Goal: Task Accomplishment & Management: Manage account settings

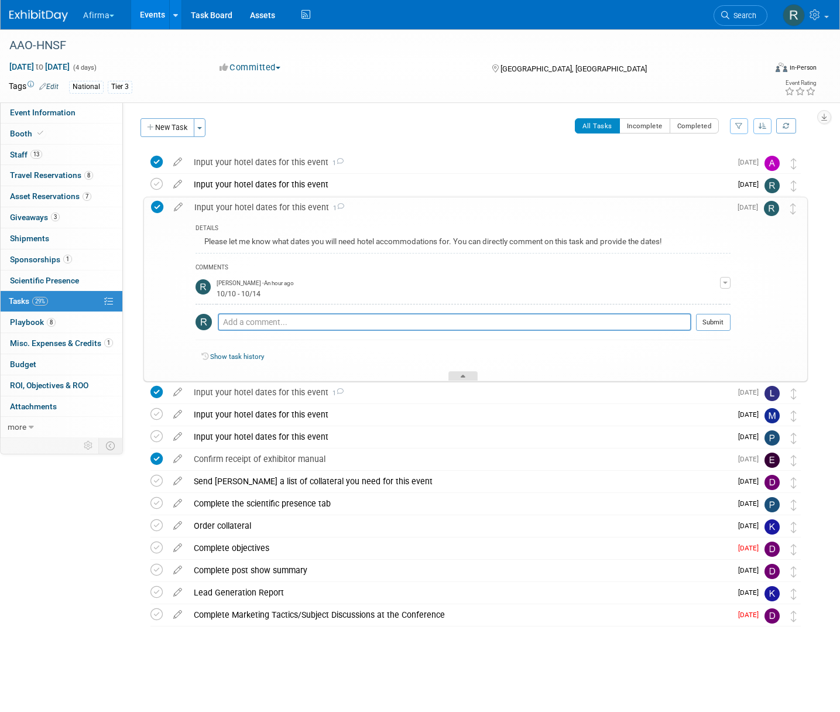
click at [451, 376] on div at bounding box center [462, 376] width 29 height 10
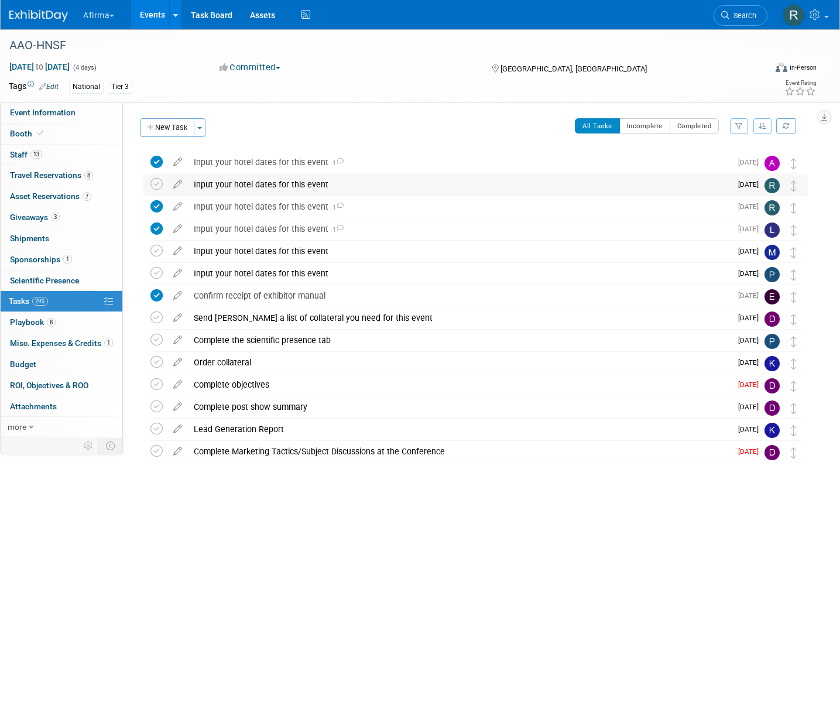
click at [773, 187] on img at bounding box center [771, 185] width 15 height 15
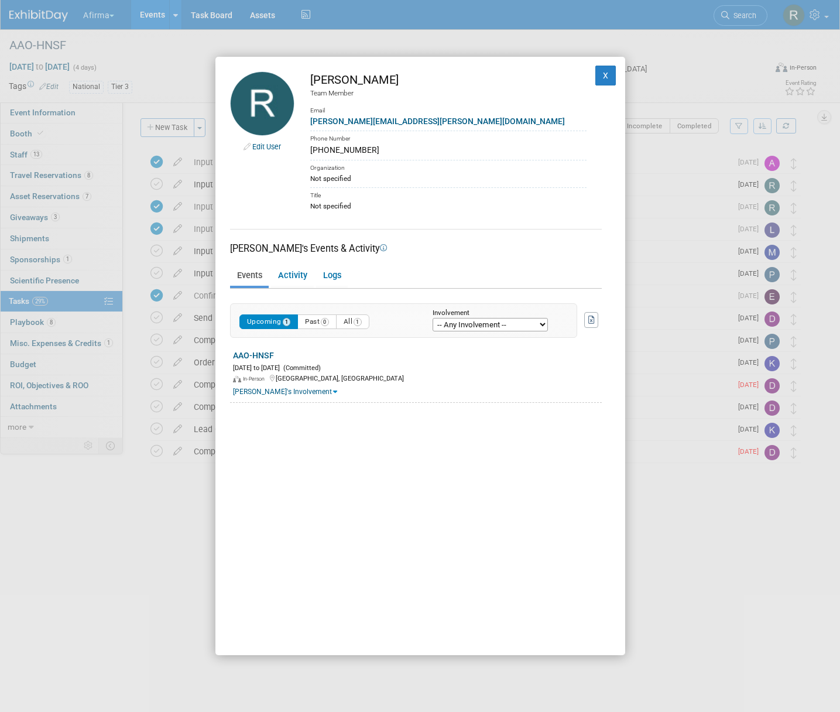
click at [703, 192] on div "Edit User Rhonda Eickhoff Team Member Email rhonda.eickhoff@veracyte.com Phone …" at bounding box center [420, 356] width 840 height 712
click at [609, 75] on button "X" at bounding box center [605, 76] width 21 height 20
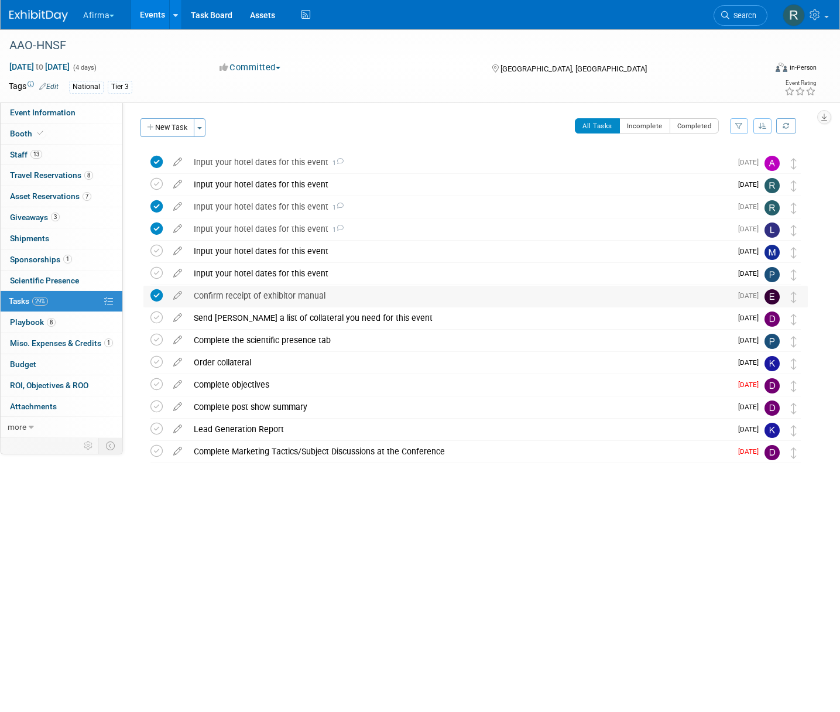
click at [237, 499] on div "AAO-HNSF Oct 11, 2025 to Oct 14, 2025 (4 days) Oct 11, 2025 to Oct 14, 2025 Com…" at bounding box center [420, 315] width 840 height 573
click at [816, 16] on icon at bounding box center [815, 14] width 13 height 11
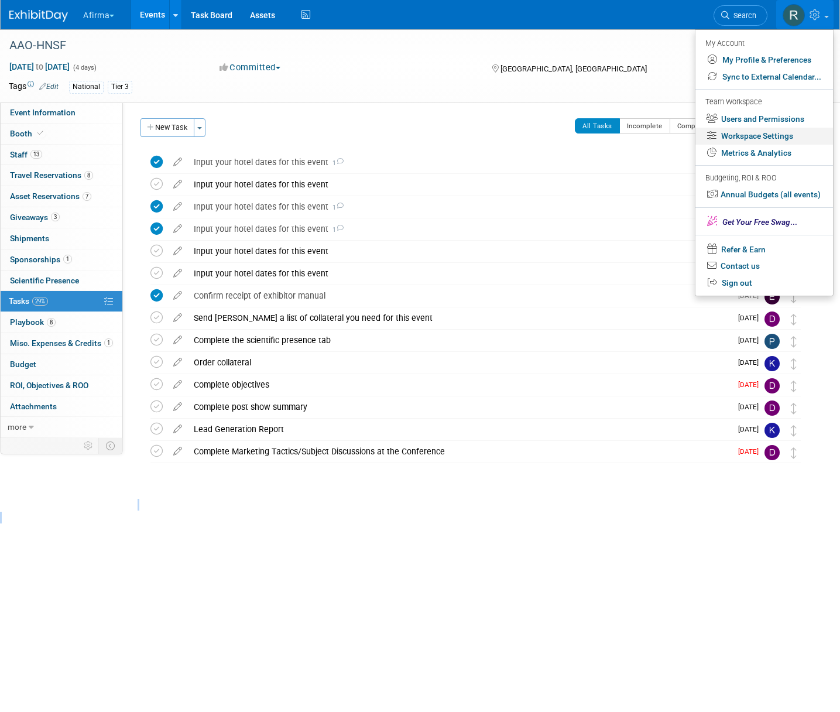
click at [750, 135] on link "Workspace Settings" at bounding box center [764, 136] width 138 height 17
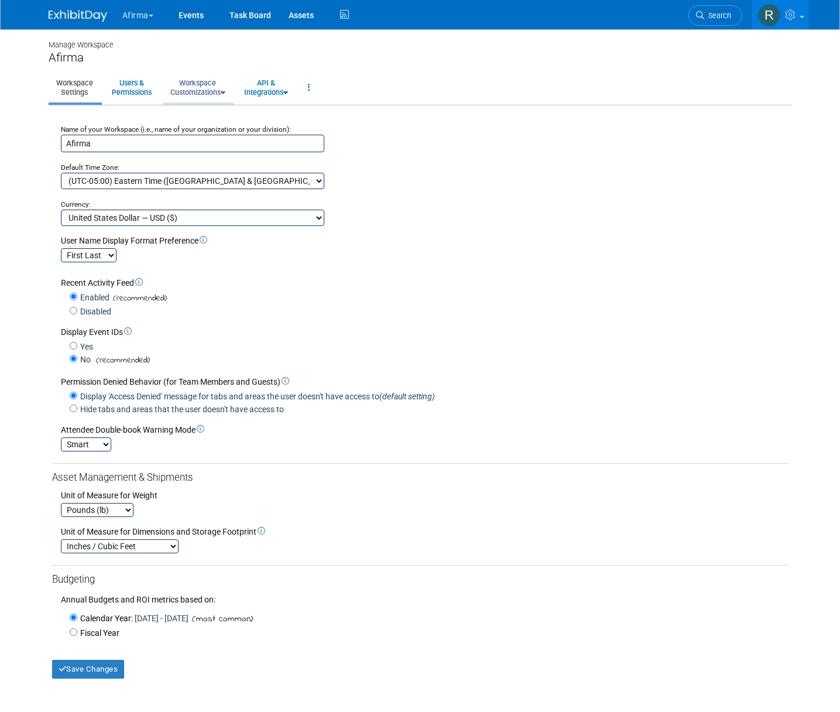
click at [206, 90] on link "Workspace Customizations" at bounding box center [198, 87] width 70 height 29
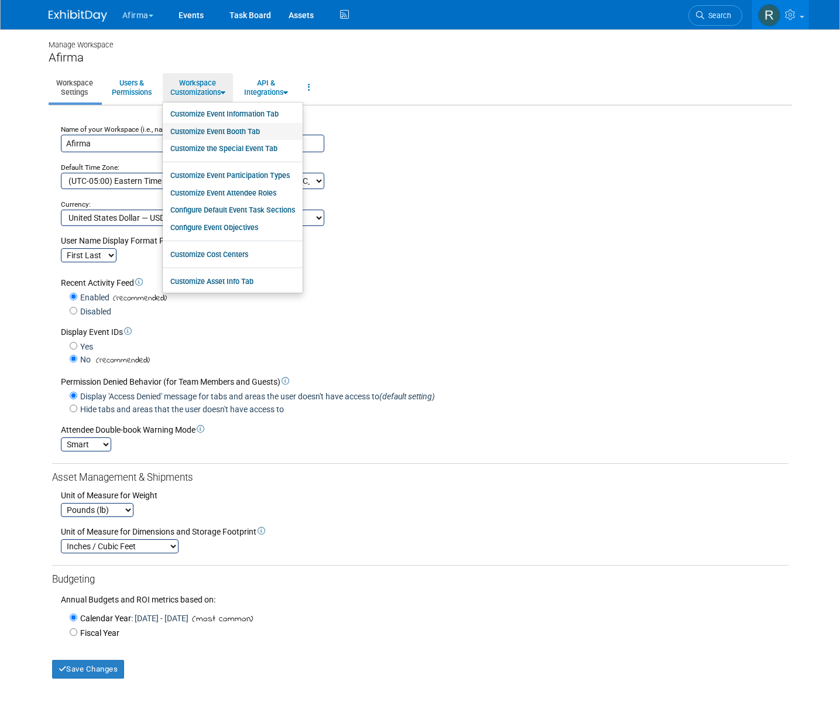
click at [205, 135] on link "Customize Event Booth Tab" at bounding box center [233, 132] width 140 height 18
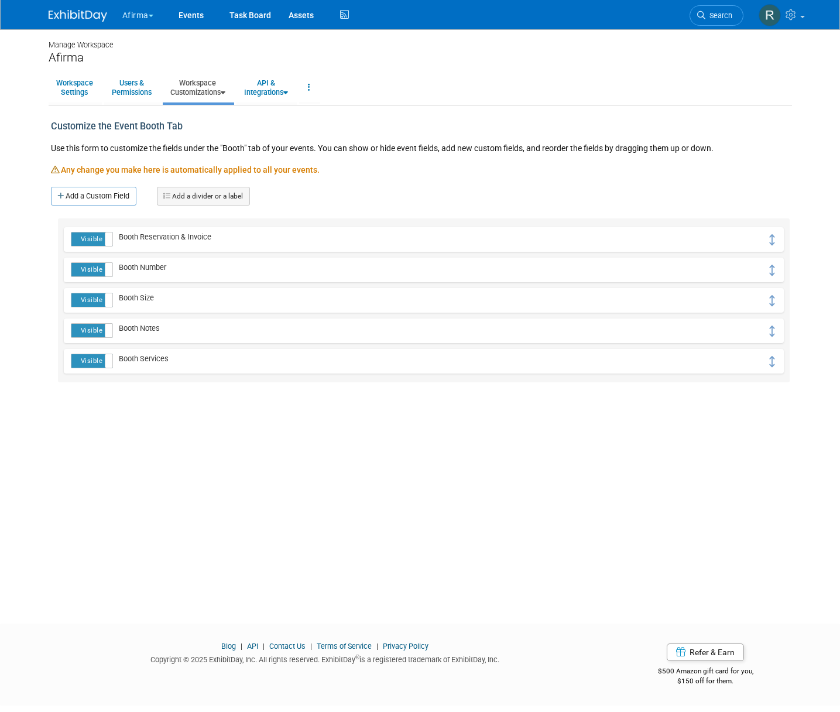
click at [207, 91] on link "Workspace Customizations" at bounding box center [198, 87] width 70 height 29
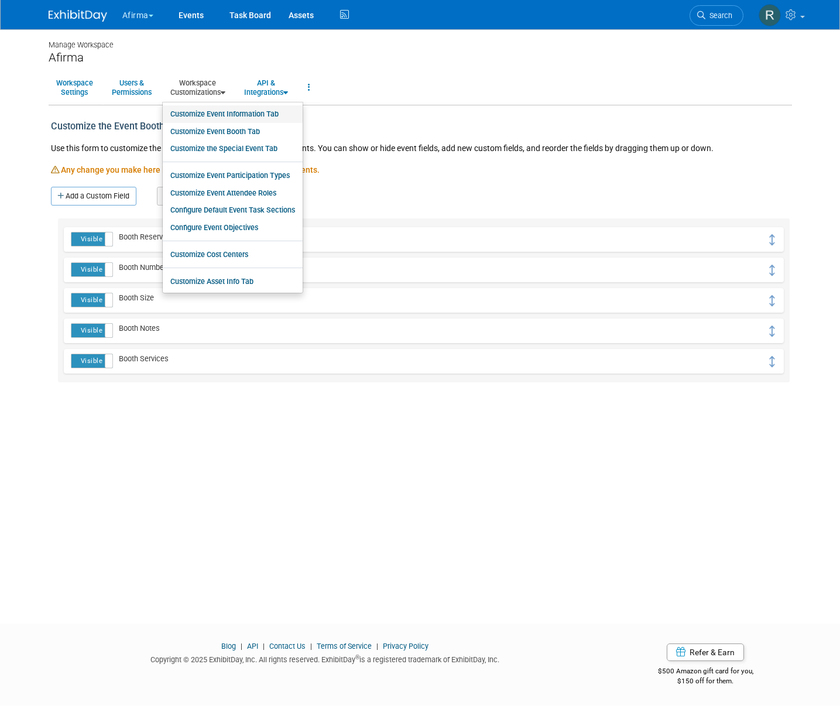
click at [219, 116] on link "Customize Event Information Tab" at bounding box center [233, 114] width 140 height 18
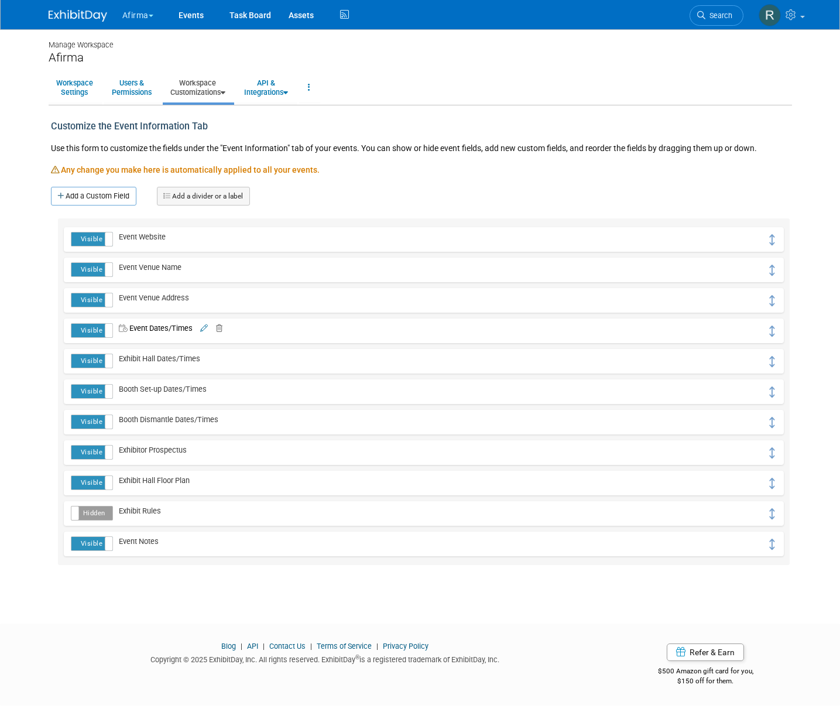
click at [217, 95] on link "Workspace Customizations" at bounding box center [198, 87] width 70 height 29
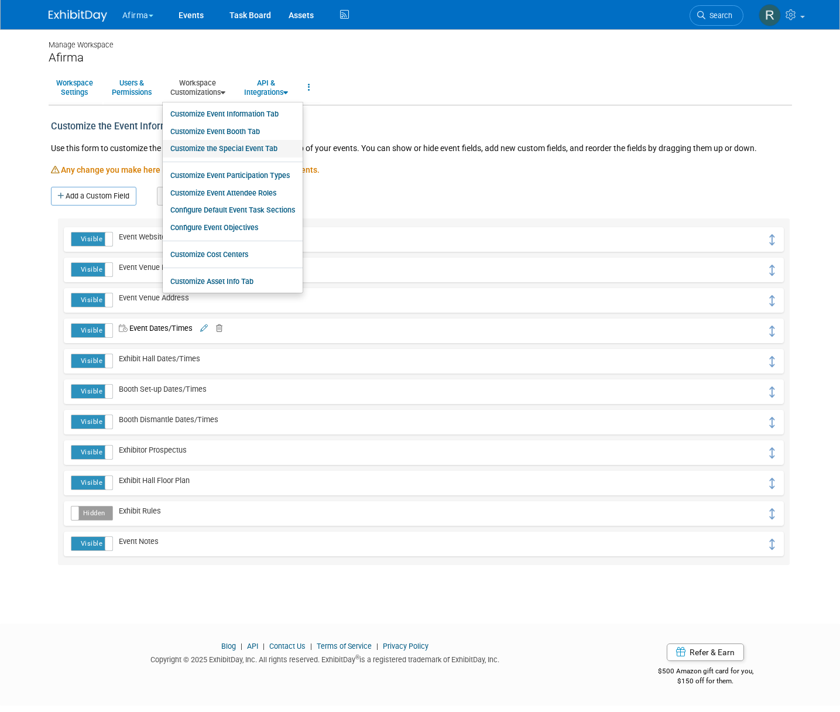
click at [219, 146] on link "Customize the Special Event Tab" at bounding box center [233, 149] width 140 height 18
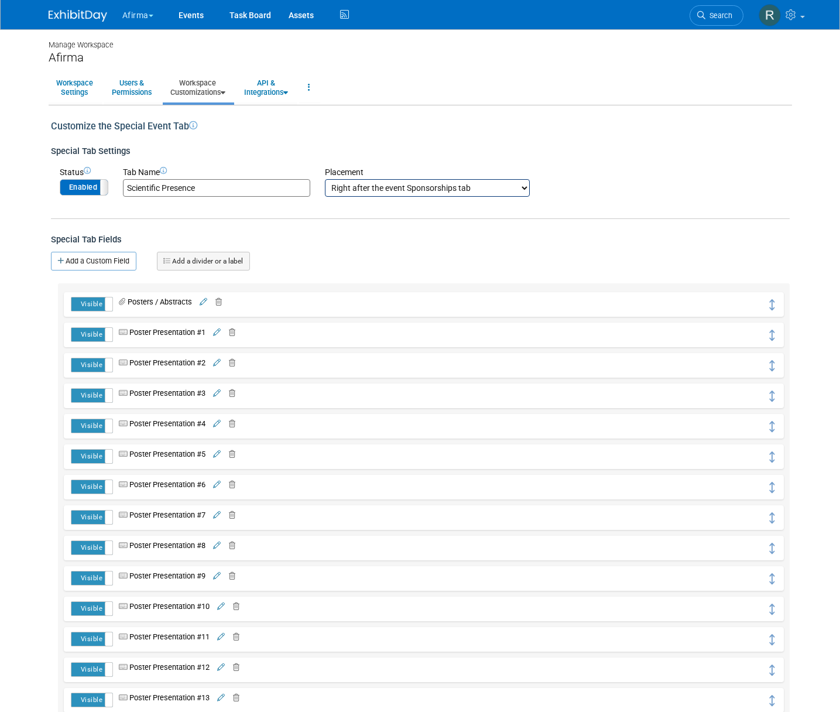
click at [202, 87] on link "Workspace Customizations" at bounding box center [198, 87] width 70 height 29
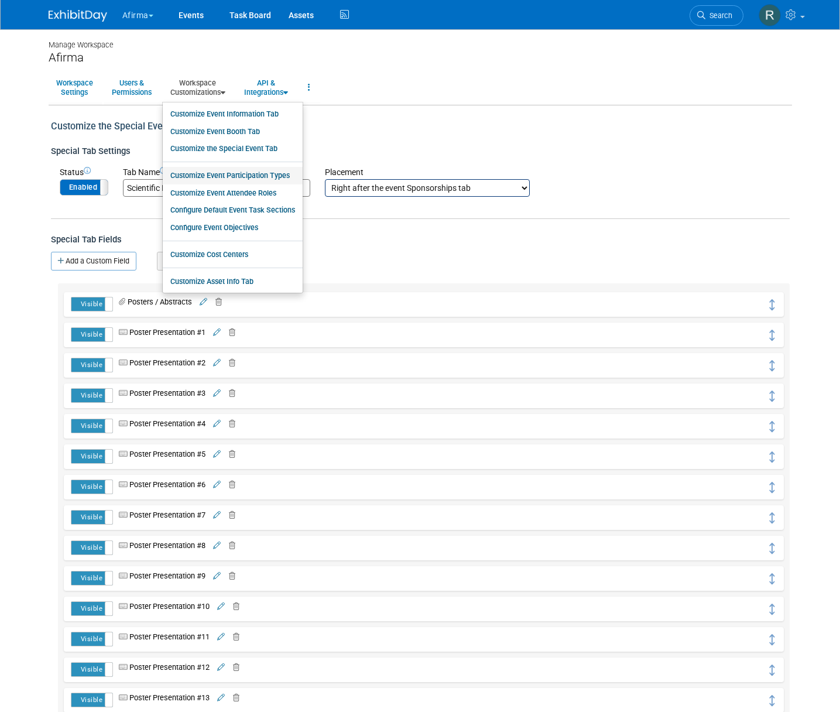
click at [227, 179] on link "Customize Event Participation Types" at bounding box center [233, 176] width 140 height 18
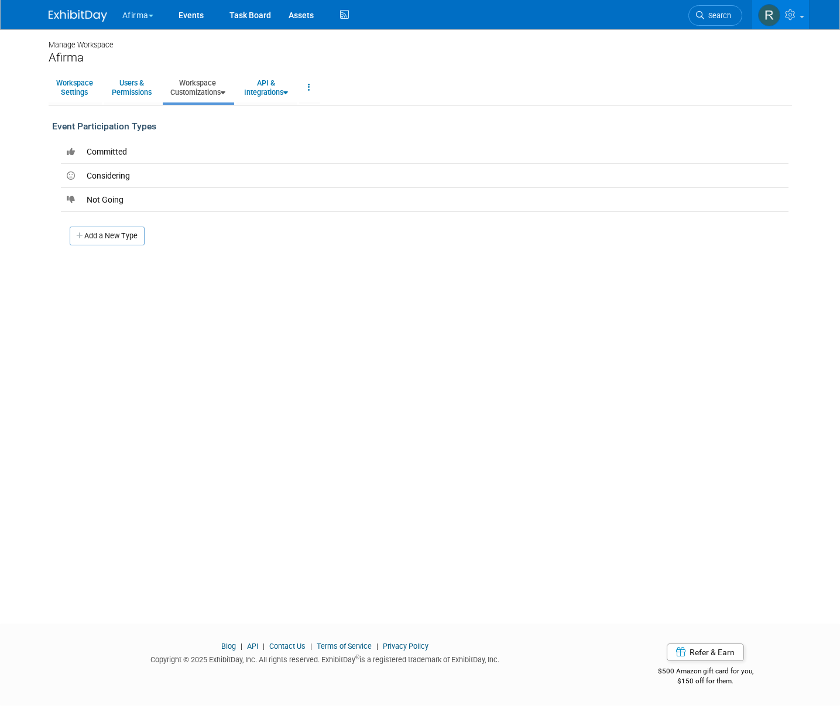
click at [199, 88] on link "Workspace Customizations" at bounding box center [198, 87] width 70 height 29
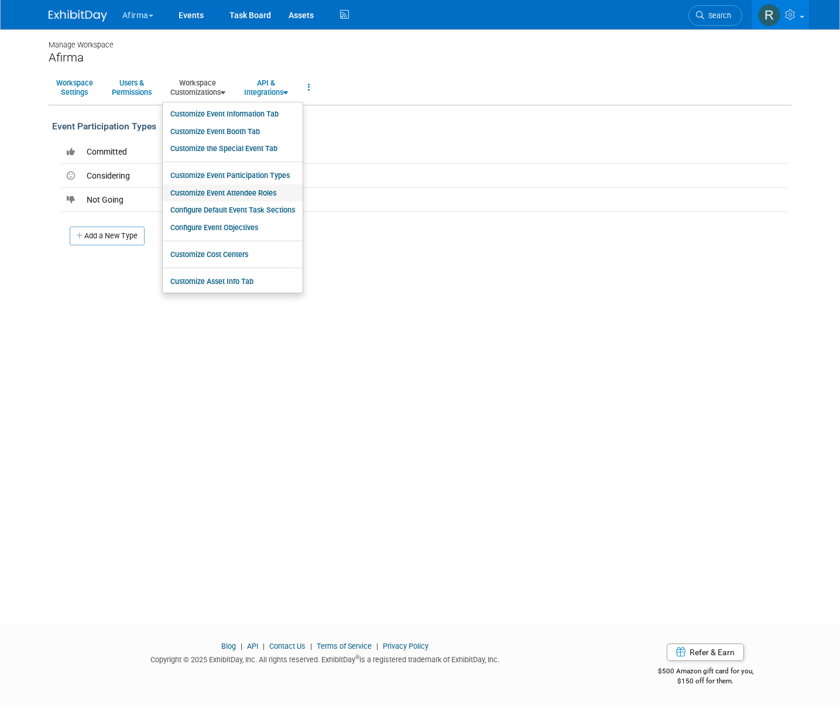
click at [211, 193] on link "Customize Event Attendee Roles" at bounding box center [233, 193] width 140 height 18
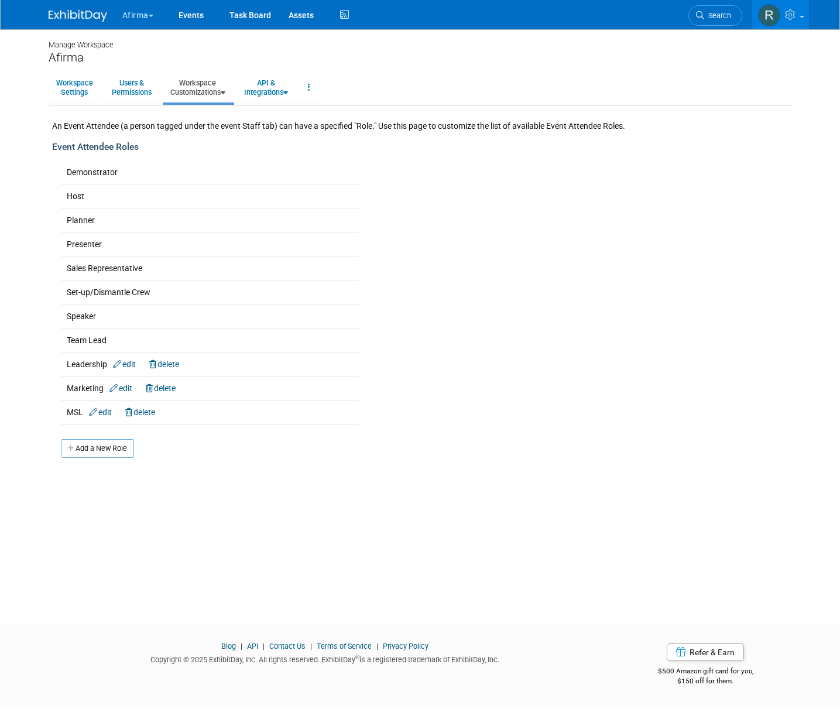
click at [206, 92] on link "Workspace Customizations" at bounding box center [198, 87] width 70 height 29
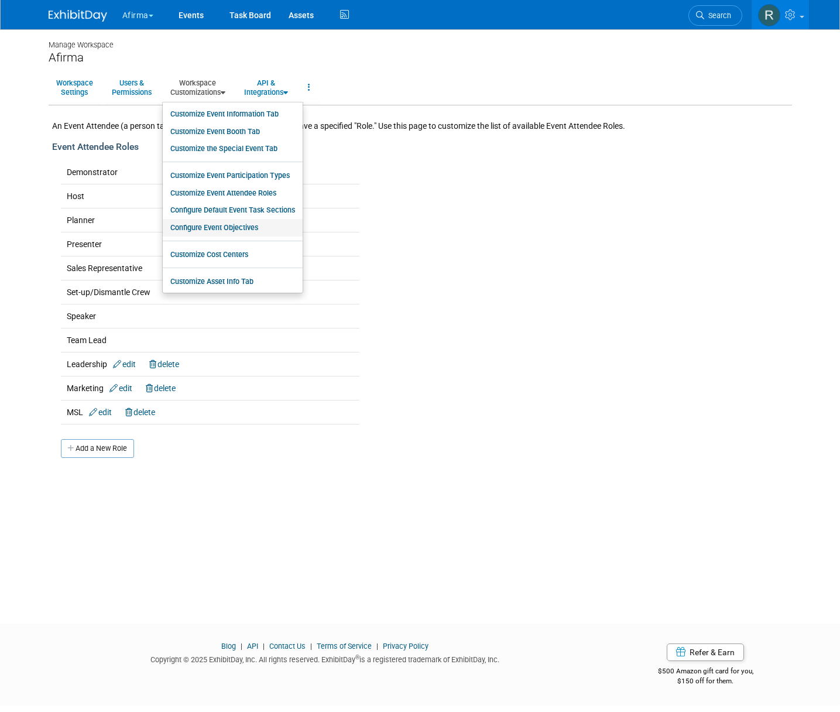
click at [221, 227] on link "Configure Event Objectives" at bounding box center [233, 228] width 140 height 18
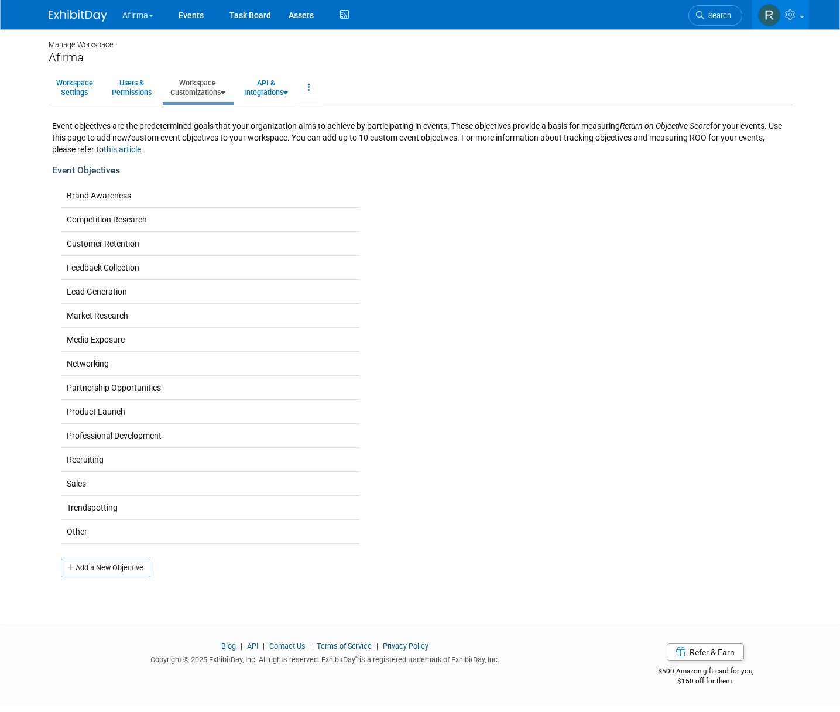
click at [200, 88] on link "Workspace Customizations" at bounding box center [198, 87] width 70 height 29
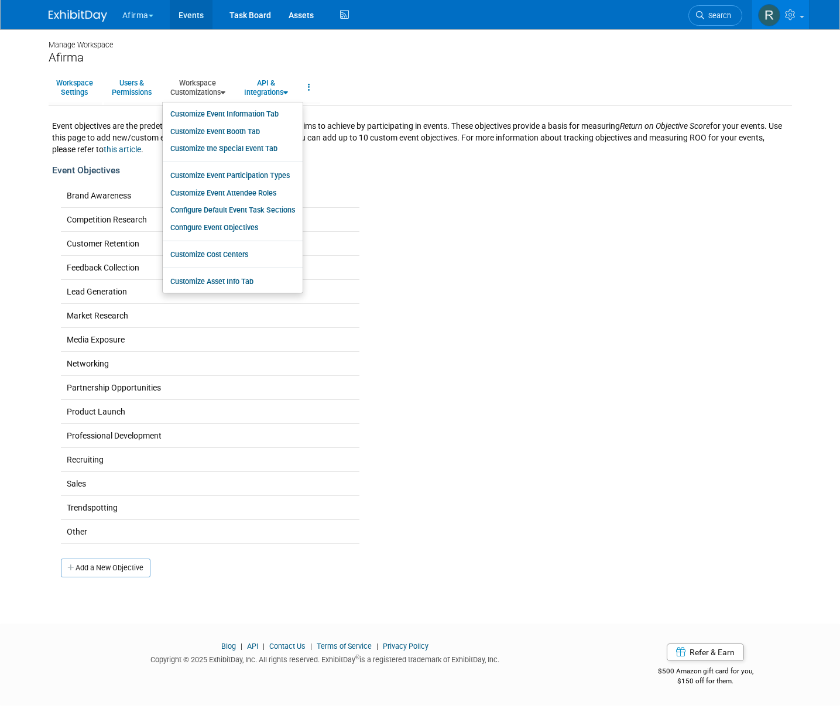
click at [191, 15] on link "Events" at bounding box center [191, 14] width 43 height 29
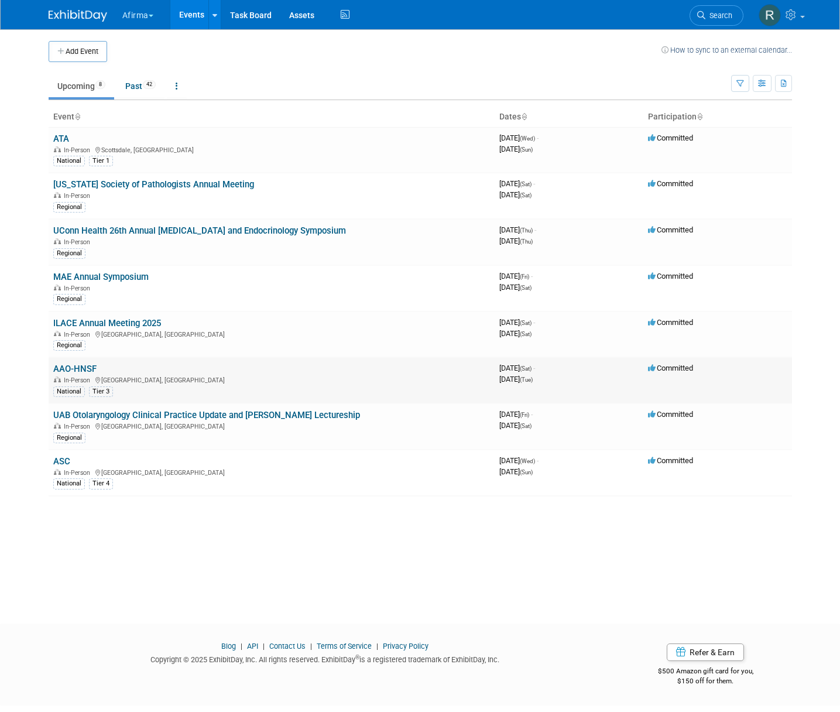
click at [73, 369] on link "AAO-HNSF" at bounding box center [74, 368] width 43 height 11
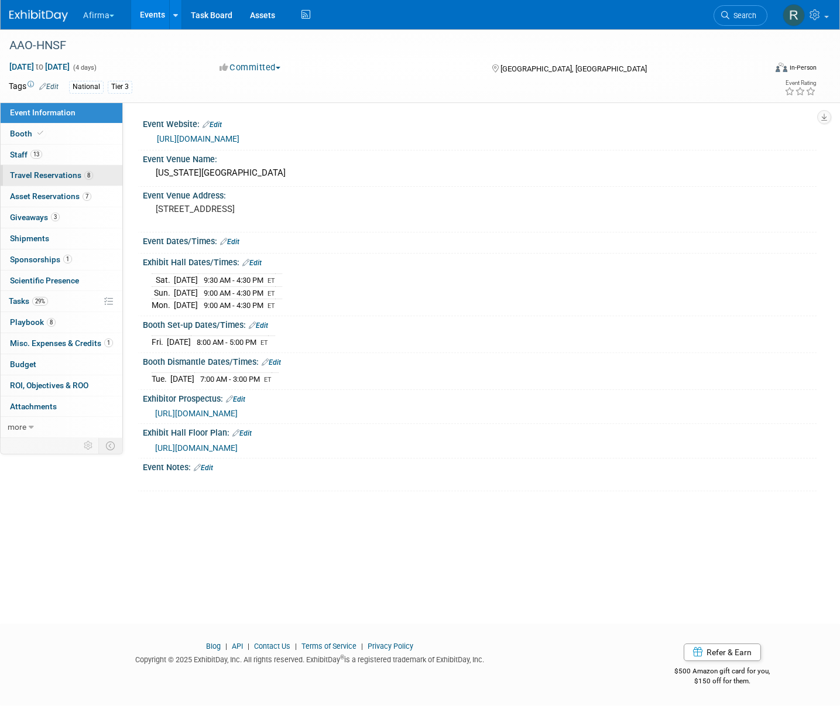
click at [28, 179] on span "Travel Reservations 8" at bounding box center [51, 174] width 83 height 9
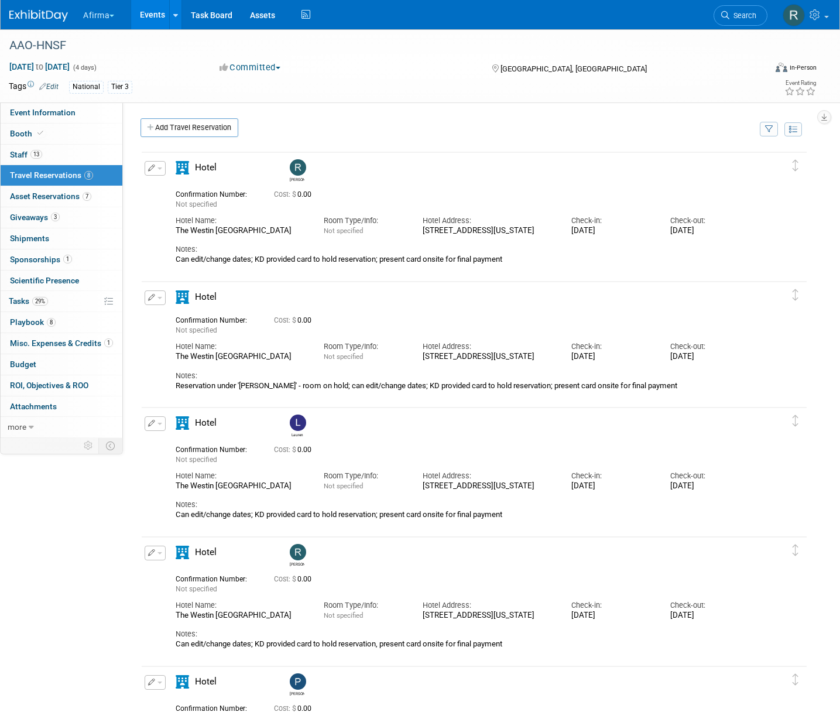
click at [298, 177] on div "Randi" at bounding box center [297, 179] width 15 height 6
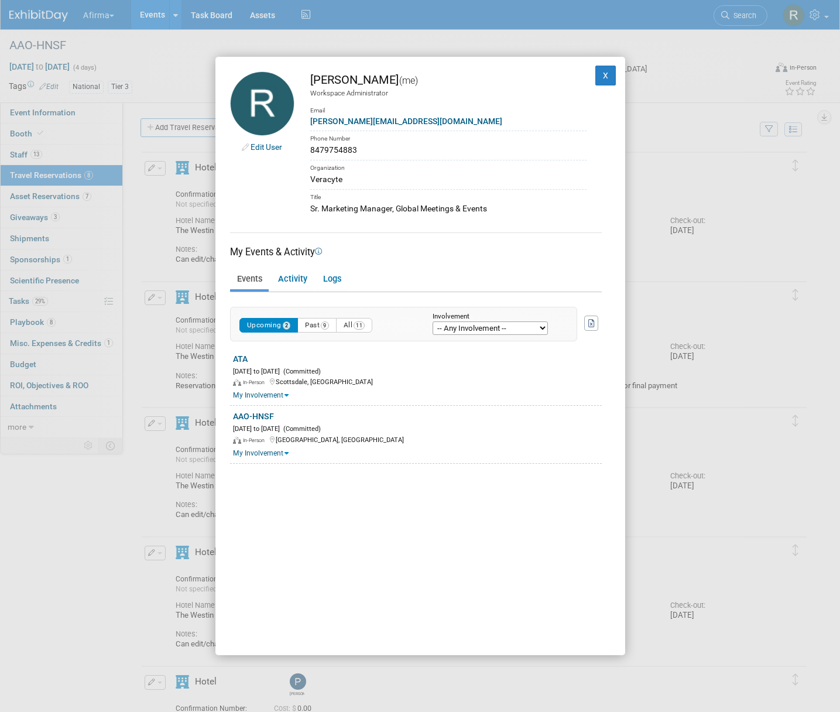
click at [471, 331] on select "-- Any Involvement -- Created the event Tagged as Attendee Tagged in Travel Res…" at bounding box center [490, 327] width 115 height 13
click at [286, 287] on link "Activity" at bounding box center [292, 279] width 43 height 20
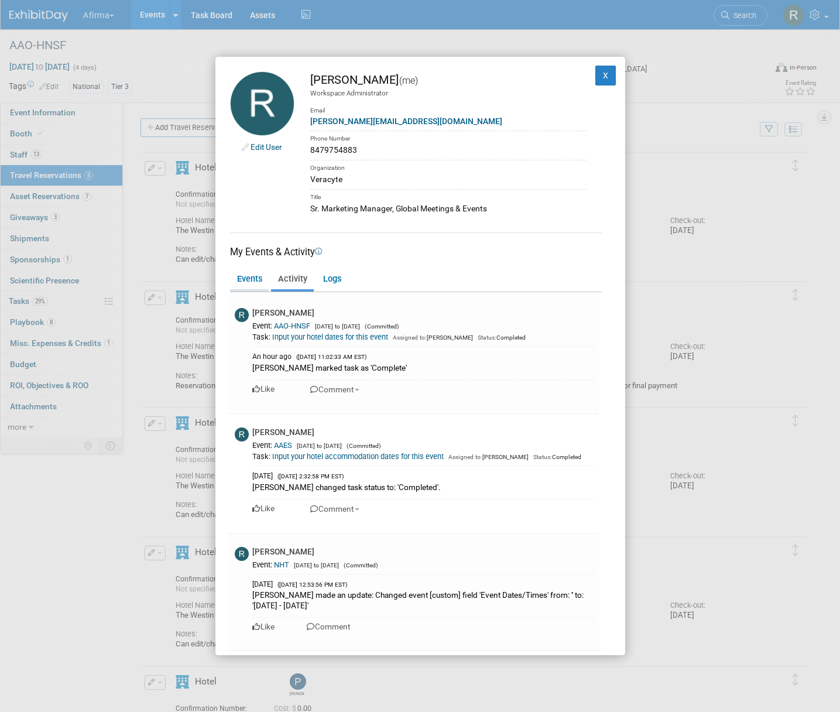
click at [259, 280] on link "Events" at bounding box center [249, 279] width 39 height 20
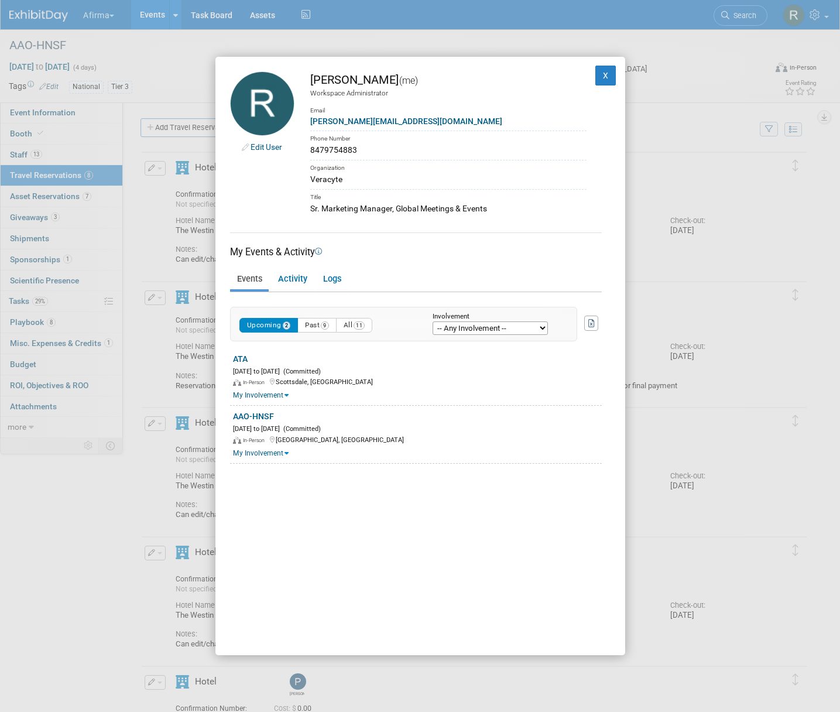
click at [809, 18] on div "Edit User Randi LeBoyer (me) Workspace Administrator Email randi.leboyer@veracy…" at bounding box center [420, 356] width 840 height 712
click at [787, 19] on div "Edit User Randi LeBoyer (me) Workspace Administrator Email randi.leboyer@veracy…" at bounding box center [420, 356] width 840 height 712
click at [604, 71] on button "X" at bounding box center [605, 76] width 21 height 20
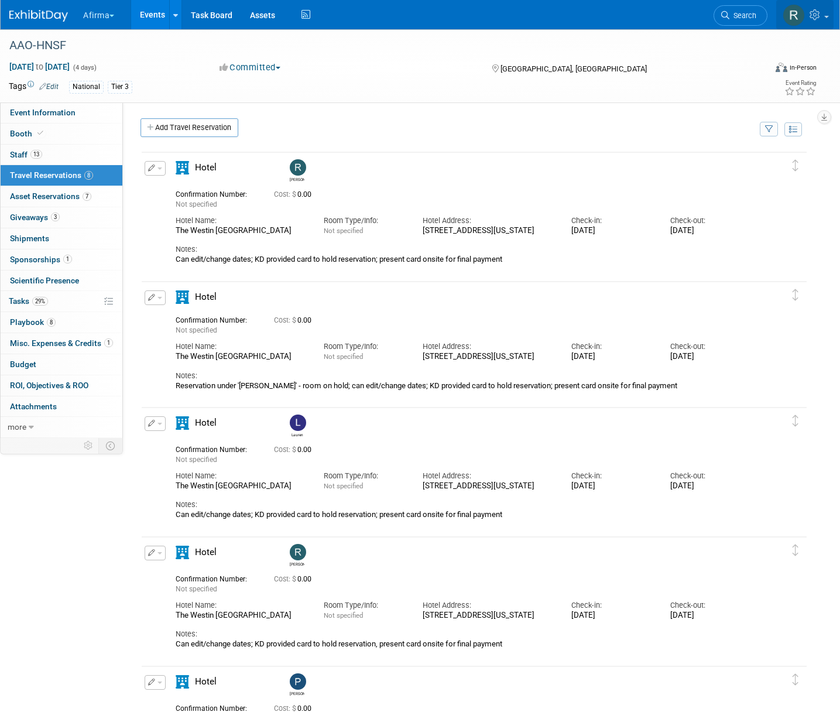
click at [790, 20] on img at bounding box center [793, 15] width 22 height 22
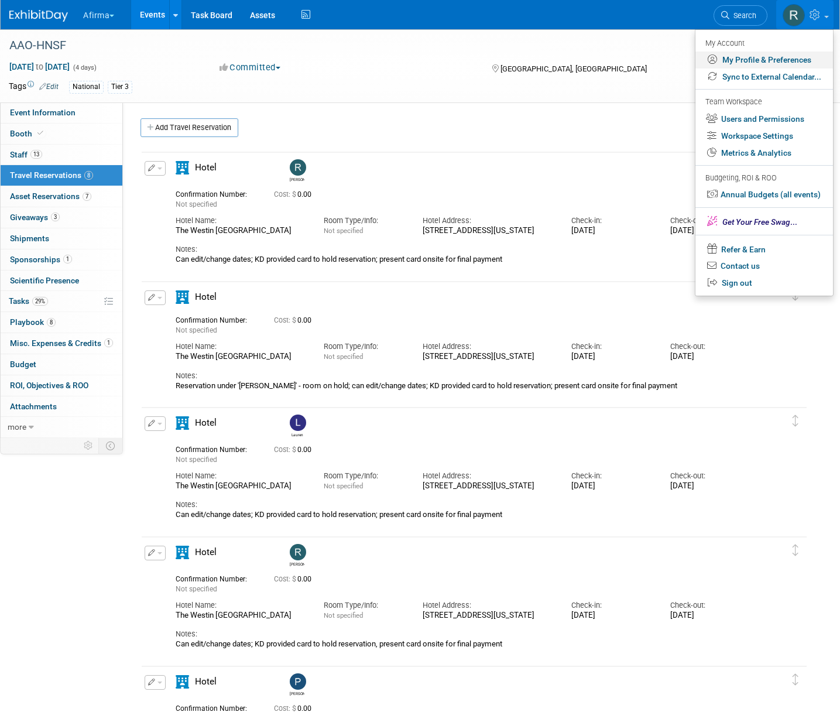
click at [734, 63] on link "My Profile & Preferences" at bounding box center [764, 60] width 138 height 17
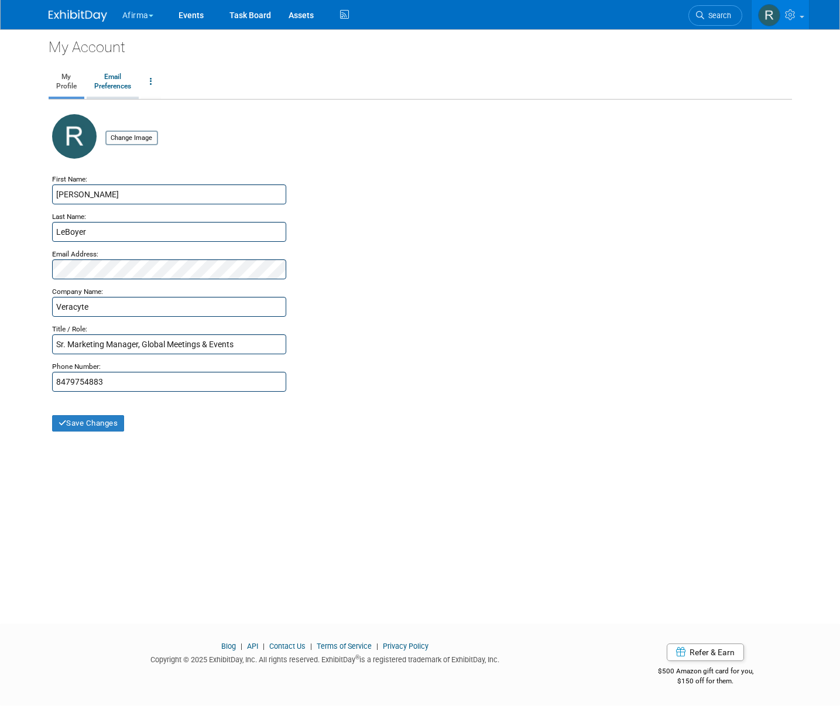
click at [122, 89] on link "Email Preferences" at bounding box center [113, 81] width 52 height 29
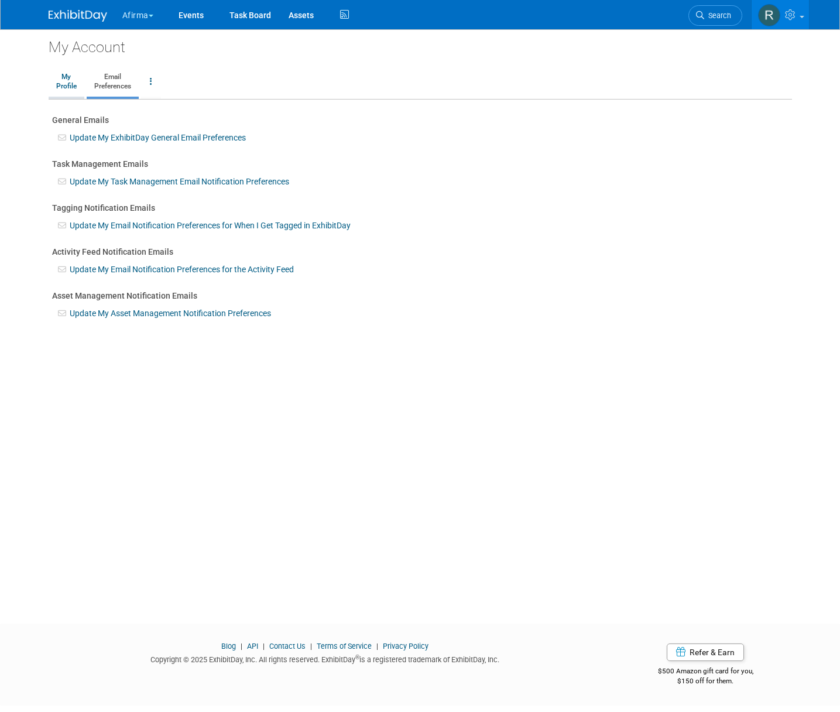
click at [70, 90] on link "My Profile" at bounding box center [67, 81] width 36 height 29
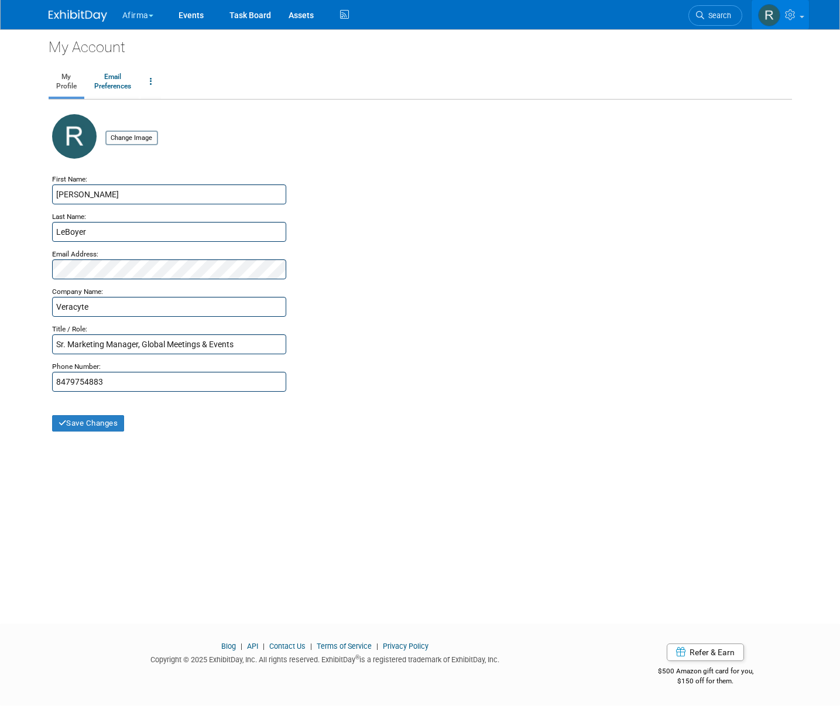
click at [787, 28] on link at bounding box center [779, 14] width 57 height 29
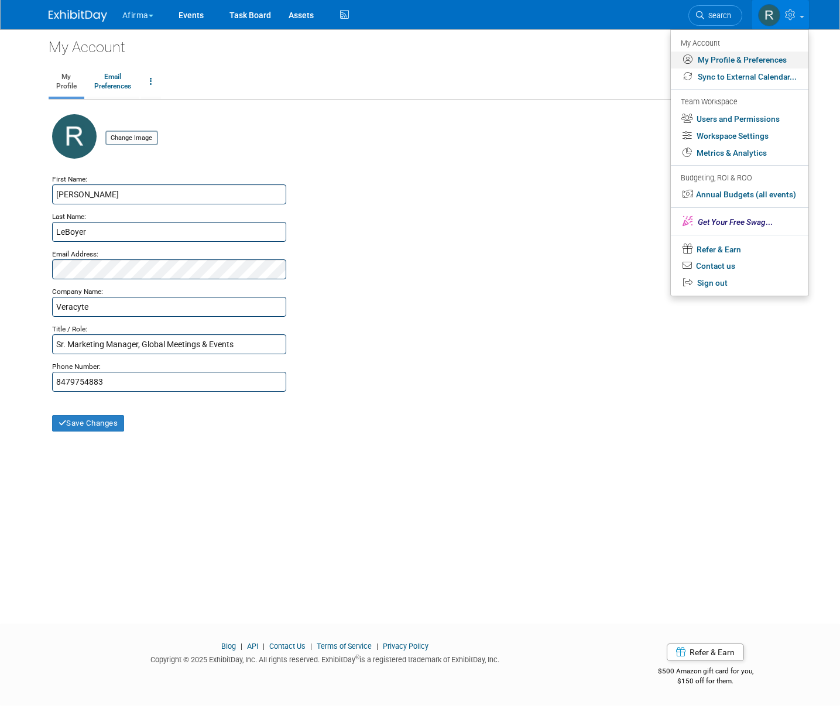
click at [721, 63] on link "My Profile & Preferences" at bounding box center [740, 60] width 138 height 17
